Goal: Task Accomplishment & Management: Use online tool/utility

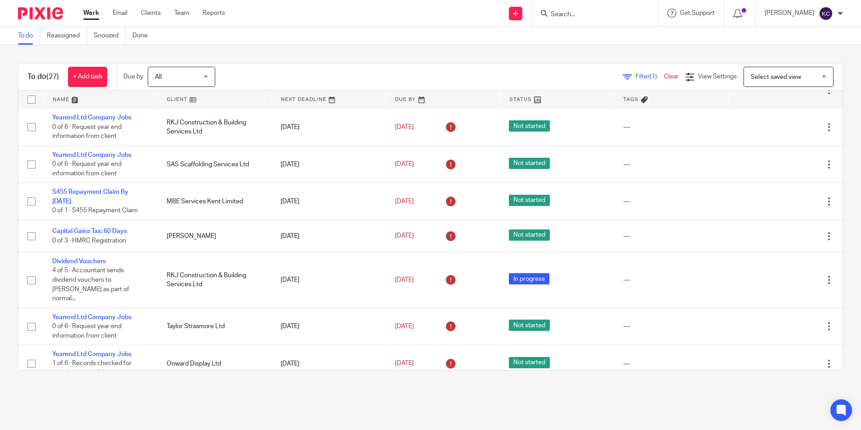
scroll to position [308, 0]
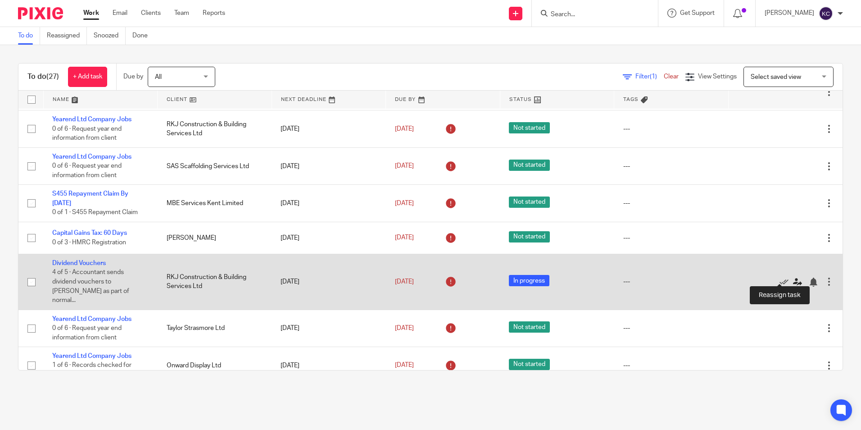
click at [793, 277] on icon at bounding box center [797, 281] width 9 height 9
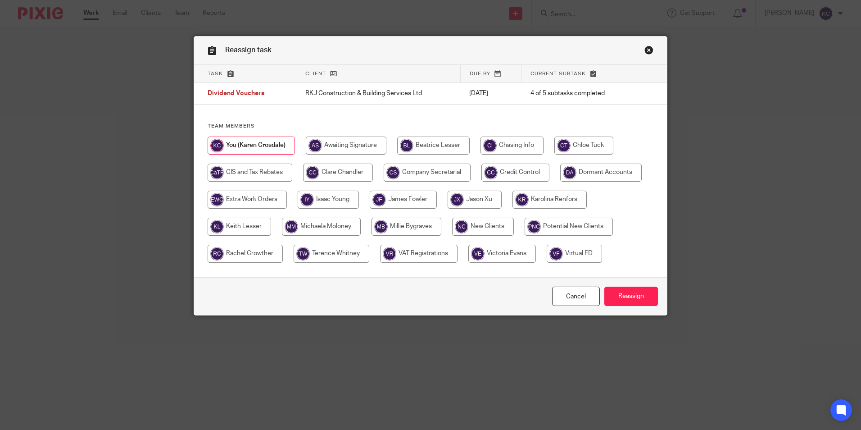
click at [338, 168] on input "radio" at bounding box center [338, 172] width 70 height 18
radio input "true"
click at [629, 298] on input "Reassign" at bounding box center [631, 295] width 54 height 19
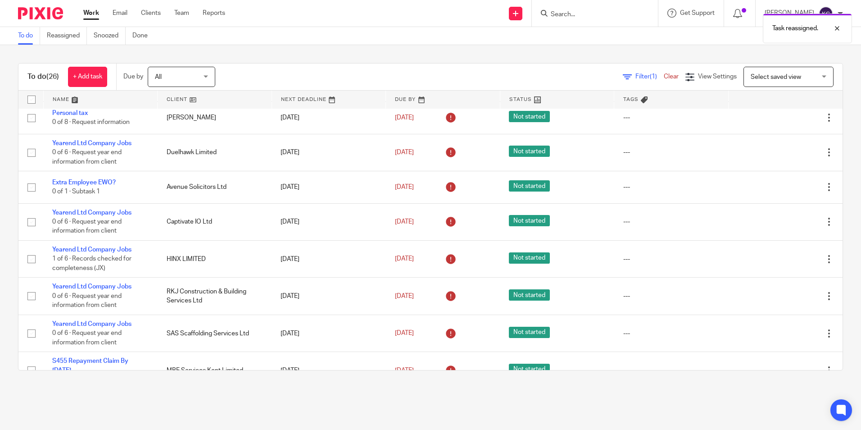
scroll to position [184, 0]
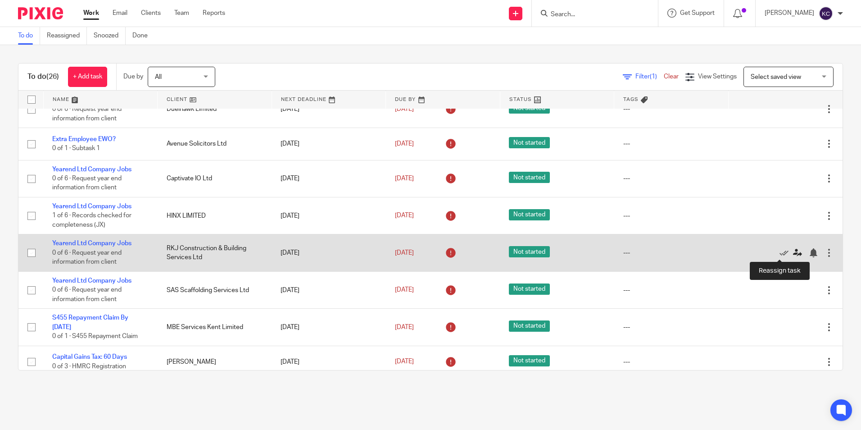
click at [793, 251] on icon at bounding box center [797, 252] width 9 height 9
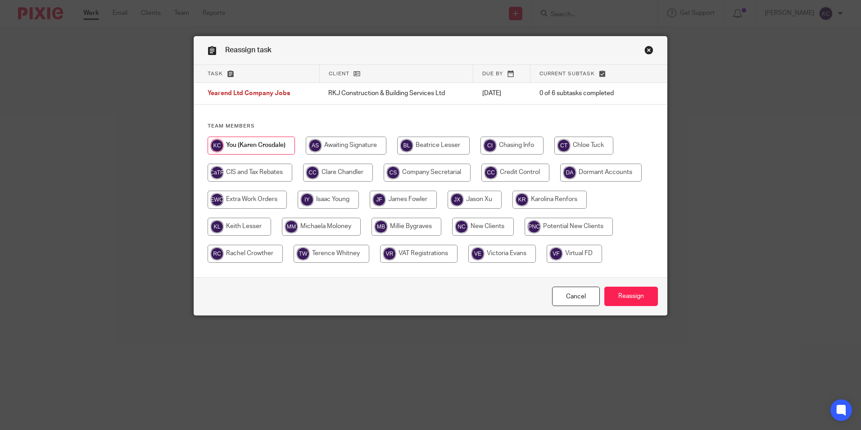
click at [344, 175] on input "radio" at bounding box center [338, 172] width 70 height 18
radio input "true"
click at [636, 297] on input "Reassign" at bounding box center [631, 295] width 54 height 19
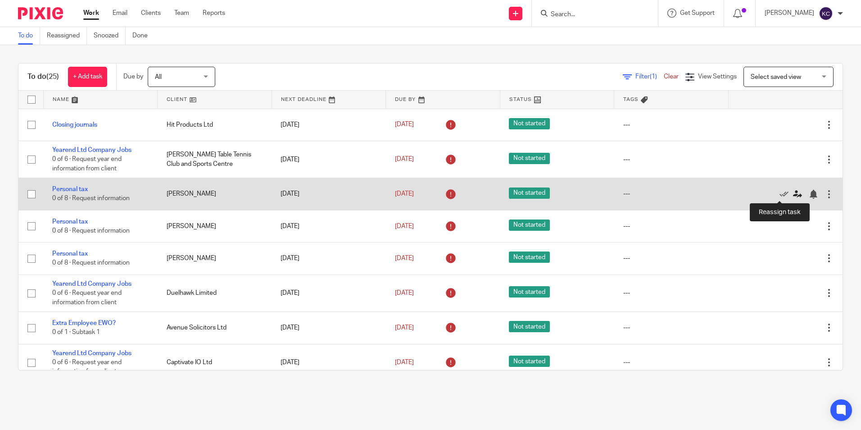
click at [793, 193] on icon at bounding box center [797, 194] width 9 height 9
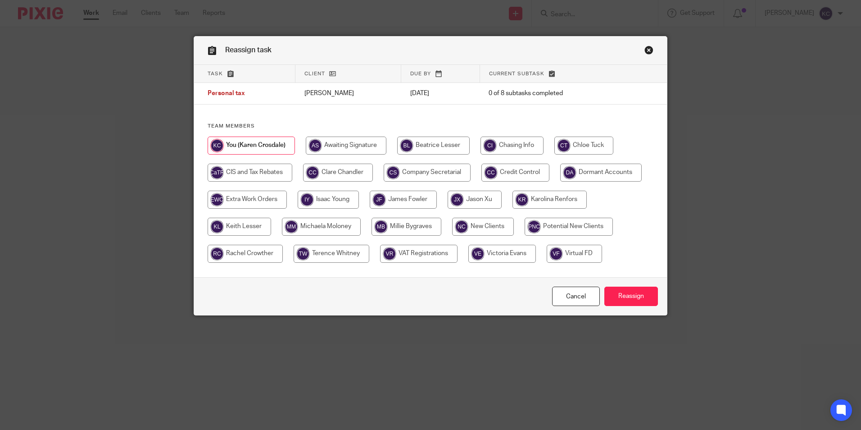
click at [335, 170] on input "radio" at bounding box center [338, 172] width 70 height 18
radio input "true"
click at [629, 298] on input "Reassign" at bounding box center [631, 295] width 54 height 19
